Goal: Information Seeking & Learning: Learn about a topic

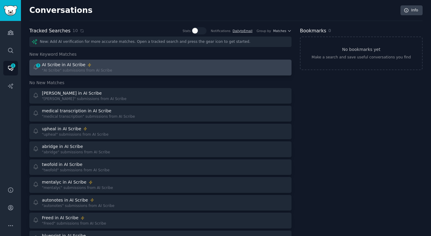
click at [156, 74] on link "1 AI Scribe in AI Scribe "AI Scribe" submissions from AI Scribe" at bounding box center [160, 68] width 262 height 16
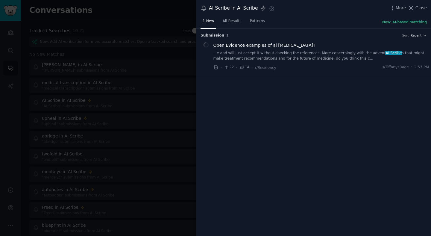
click at [165, 73] on div at bounding box center [215, 118] width 431 height 236
